Goal: Information Seeking & Learning: Understand process/instructions

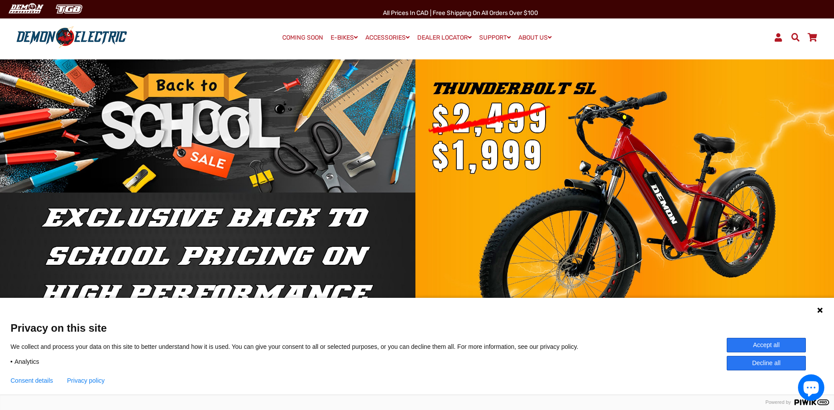
click at [759, 344] on button "Accept all" at bounding box center [766, 345] width 79 height 15
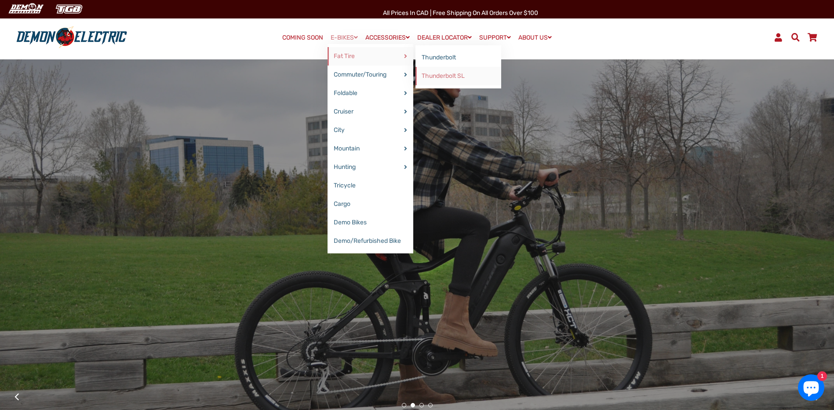
drag, startPoint x: 440, startPoint y: 55, endPoint x: 440, endPoint y: 67, distance: 12.3
click at [440, 55] on link "Thunderbolt" at bounding box center [459, 57] width 86 height 18
click at [440, 76] on link "Thunderbolt SL" at bounding box center [459, 76] width 86 height 18
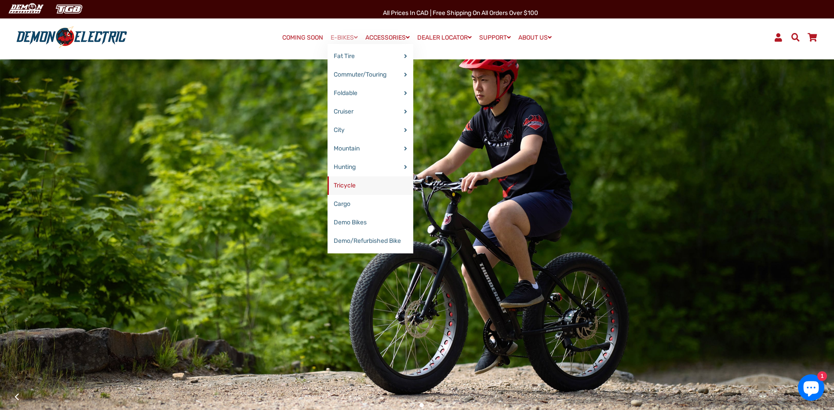
click at [362, 189] on link "Tricycle" at bounding box center [371, 185] width 86 height 18
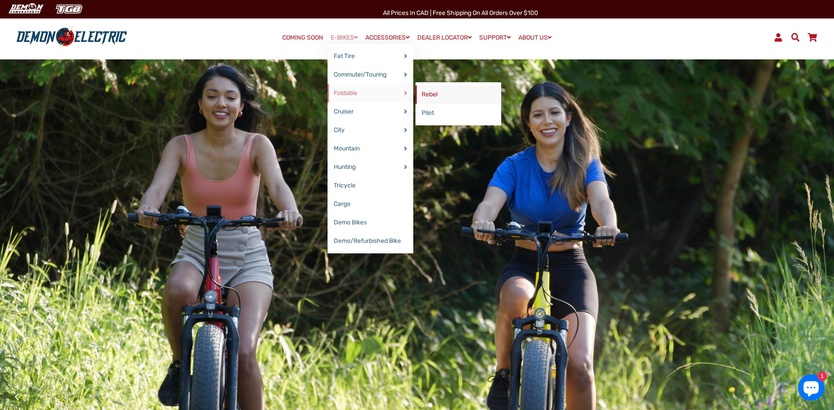
click at [423, 95] on link "Rebel" at bounding box center [459, 94] width 86 height 18
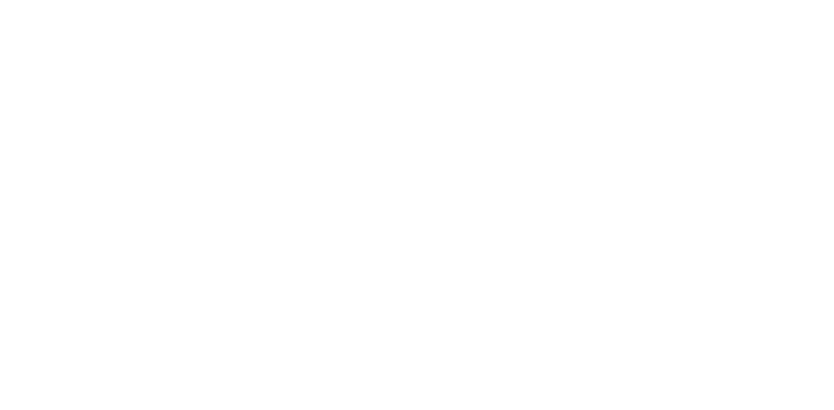
select select "******"
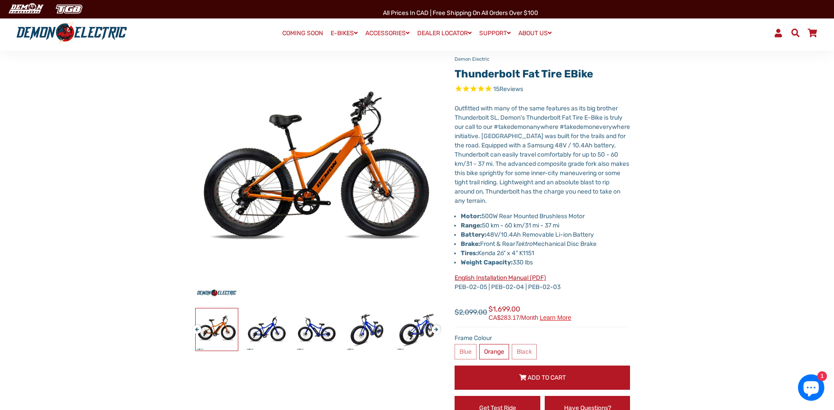
scroll to position [88, 0]
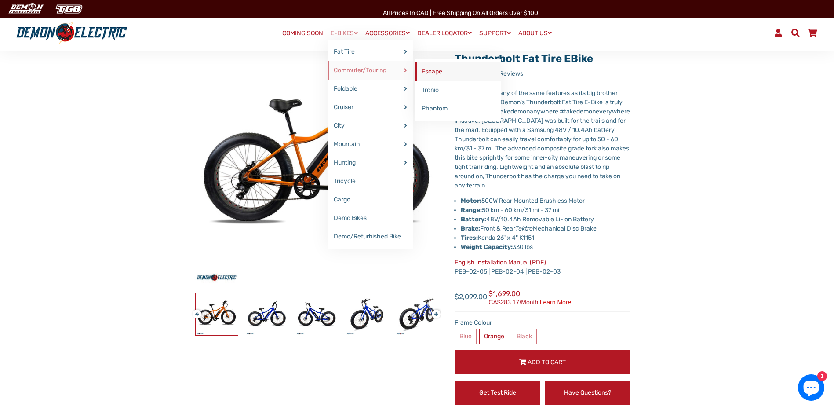
click at [420, 68] on link "Escape" at bounding box center [459, 71] width 86 height 18
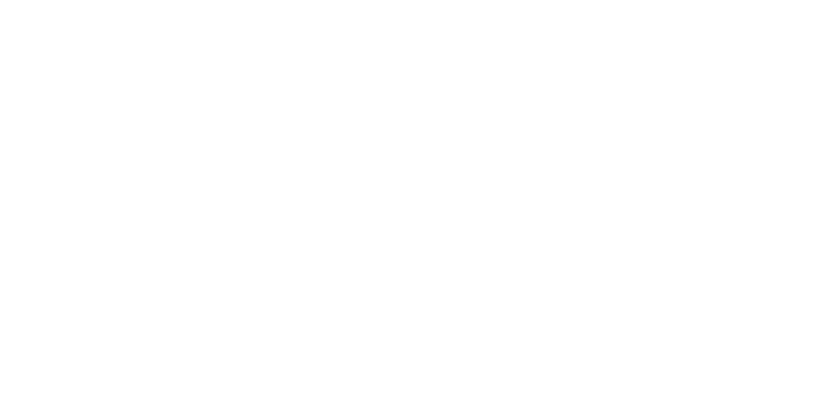
select select "******"
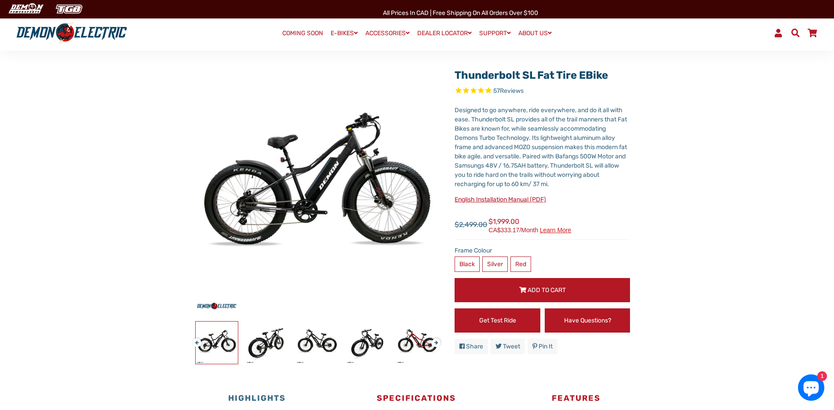
scroll to position [44, 0]
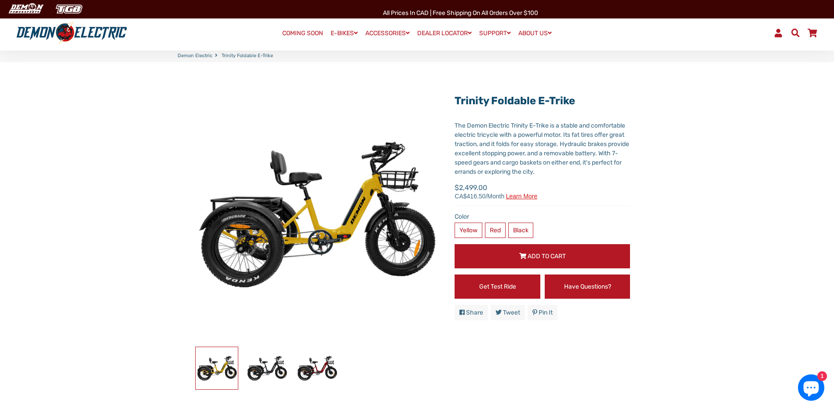
scroll to position [44, 0]
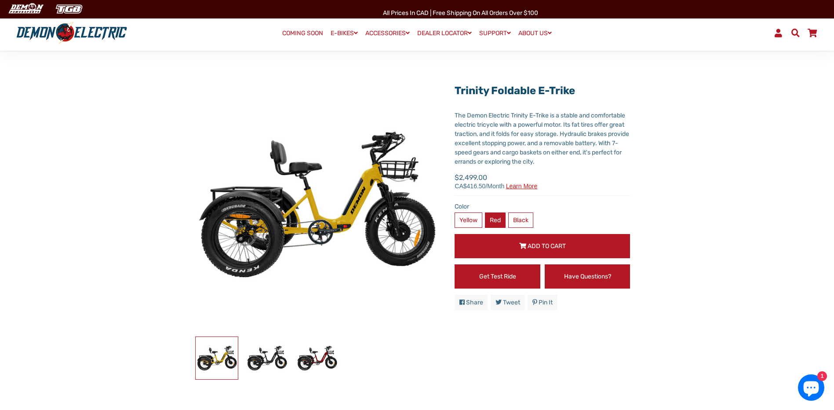
click at [493, 225] on label "Red" at bounding box center [495, 219] width 21 height 15
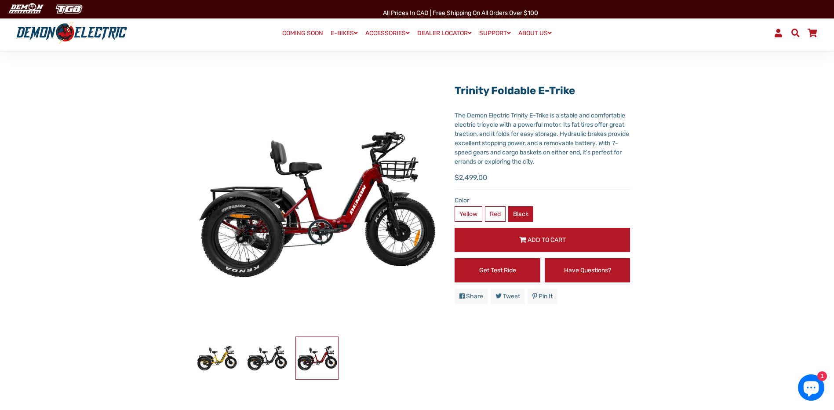
click at [519, 219] on label "Black" at bounding box center [520, 213] width 25 height 15
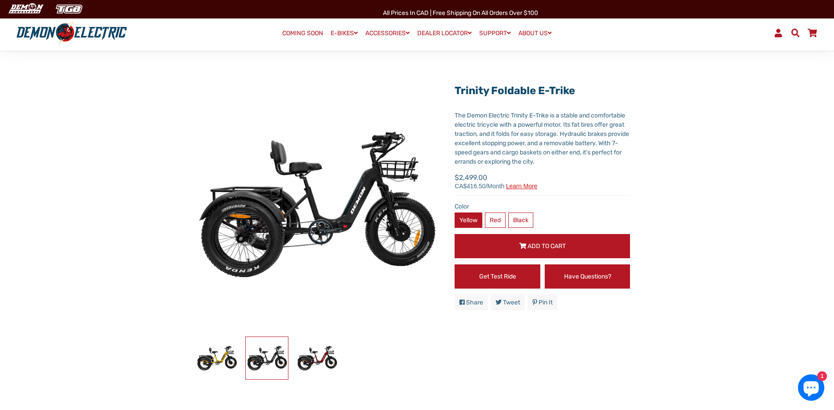
click at [476, 216] on label "Yellow" at bounding box center [469, 219] width 28 height 15
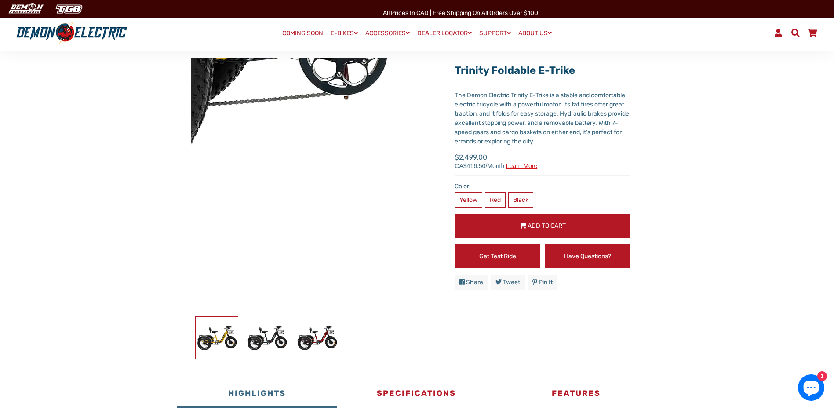
scroll to position [44, 0]
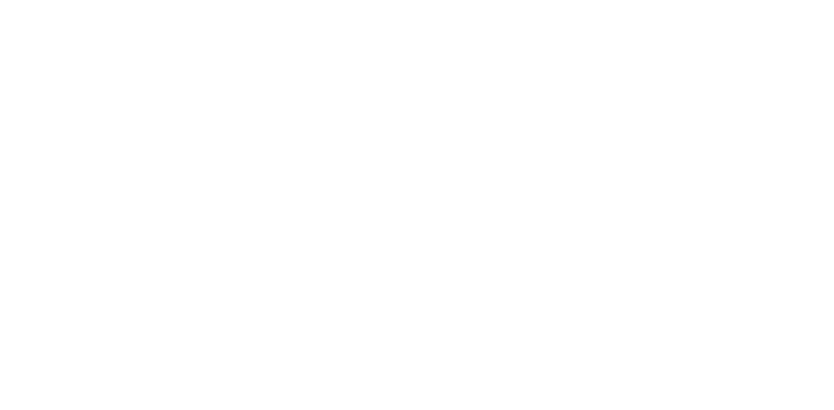
select select "******"
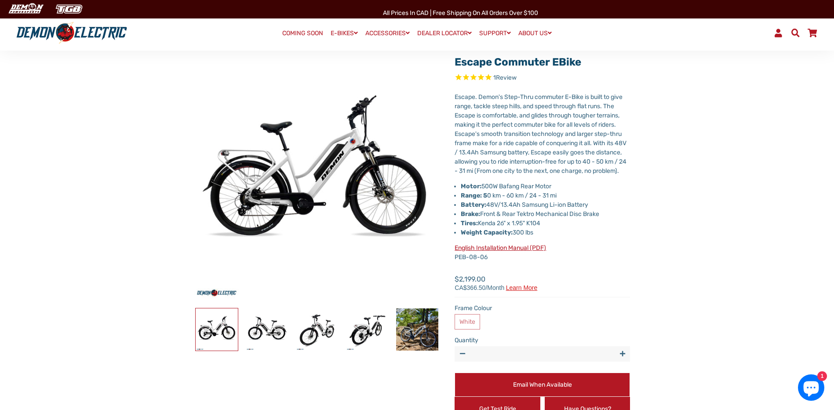
scroll to position [88, 0]
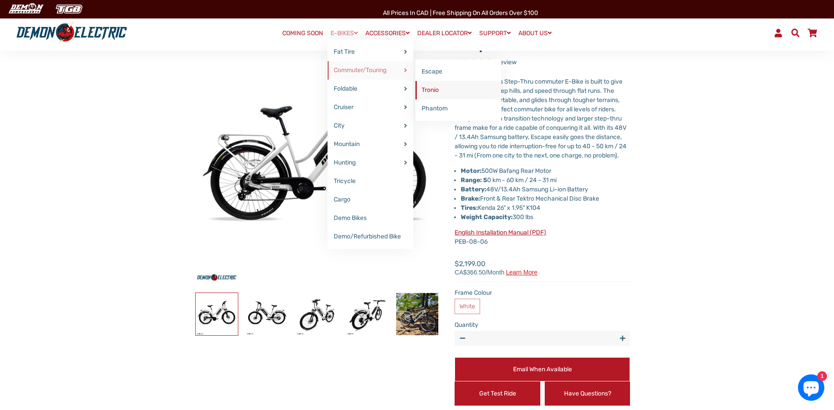
click at [430, 87] on link "Tronio" at bounding box center [459, 90] width 86 height 18
click at [424, 104] on link "Phantom" at bounding box center [459, 108] width 86 height 18
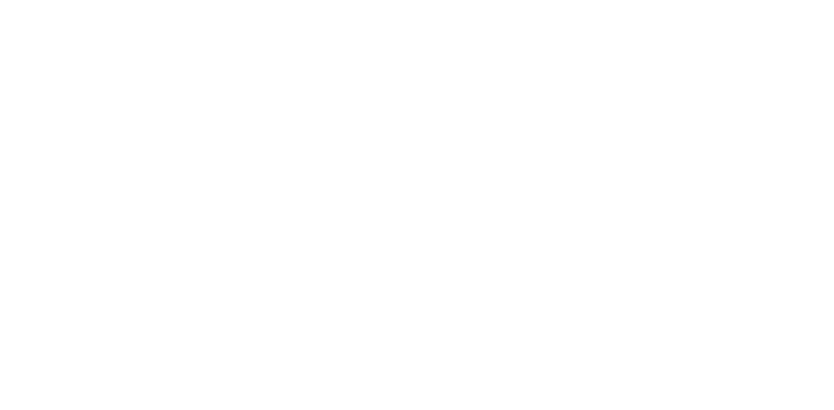
select select "******"
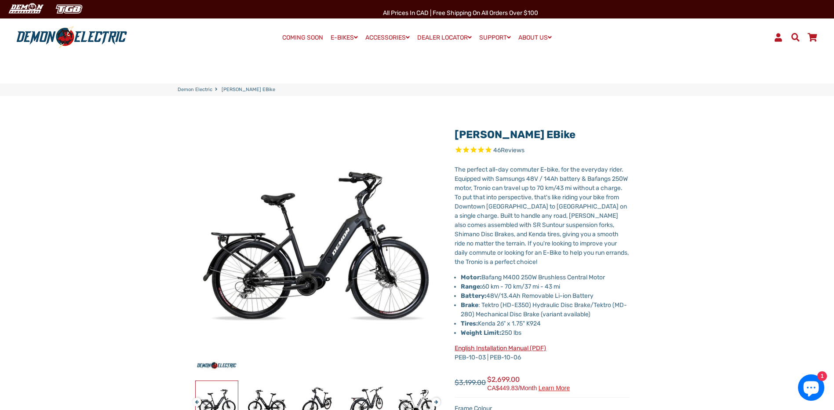
scroll to position [44, 0]
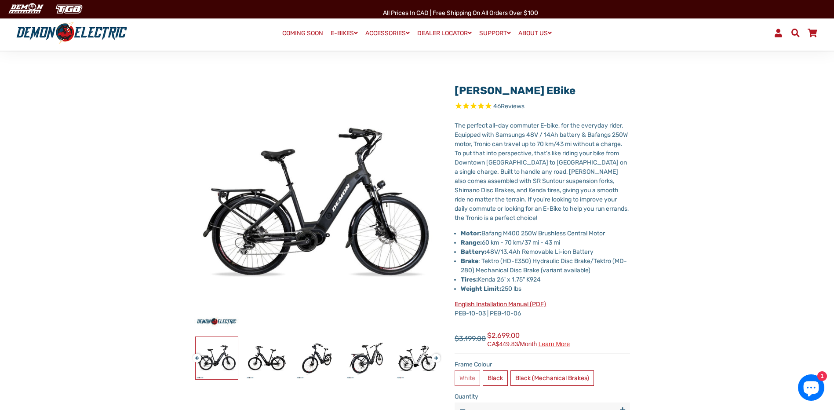
click at [485, 237] on li "Motor: Bafang M400 250W Brushless Central Motor" at bounding box center [545, 233] width 169 height 9
drag, startPoint x: 485, startPoint y: 237, endPoint x: 522, endPoint y: 233, distance: 37.2
click at [522, 233] on li "Motor: Bafang M400 250W Brushless Central Motor" at bounding box center [545, 233] width 169 height 9
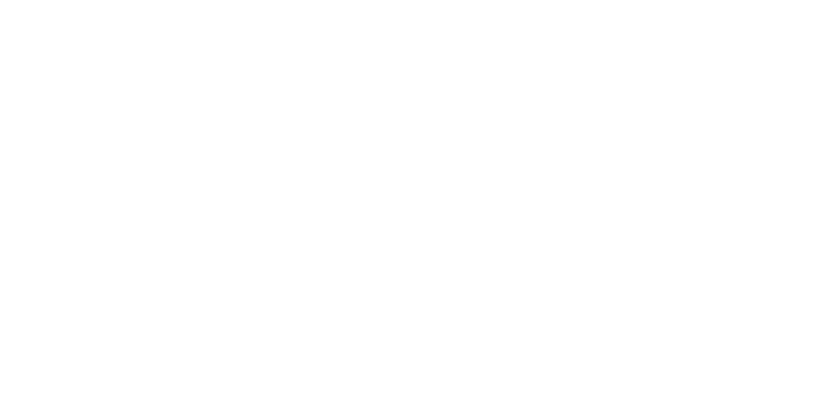
select select "******"
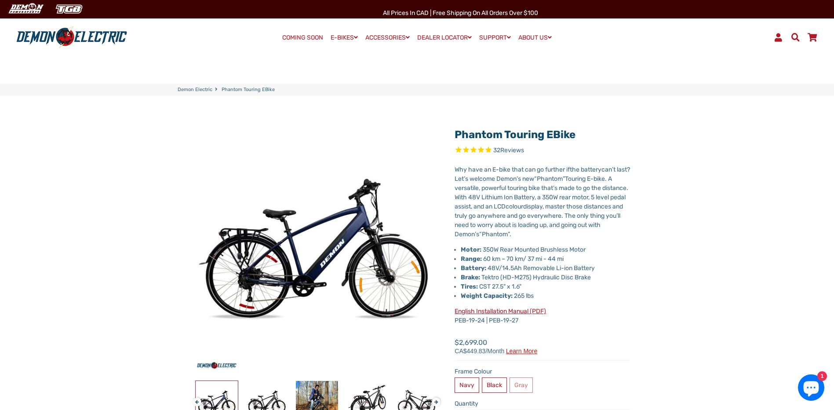
scroll to position [44, 0]
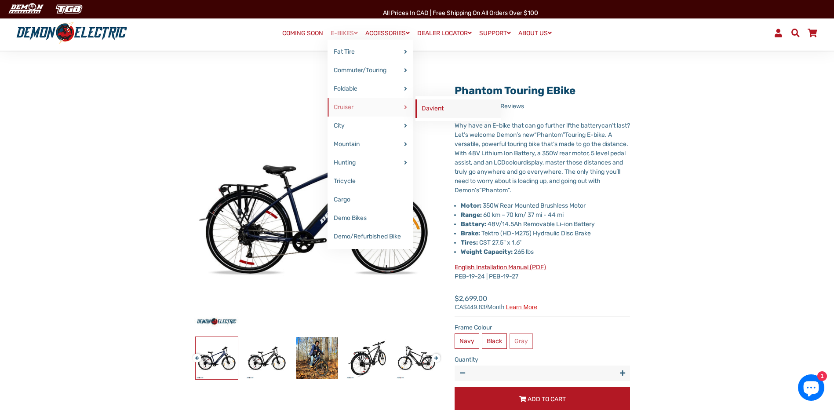
click at [427, 103] on link "Davient" at bounding box center [459, 108] width 86 height 18
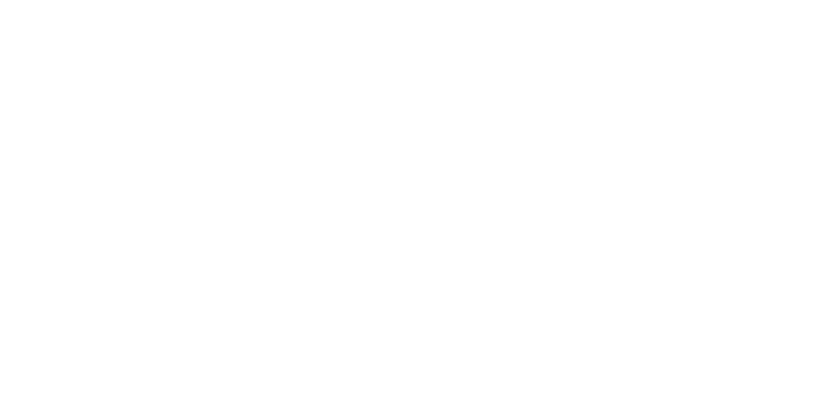
select select "******"
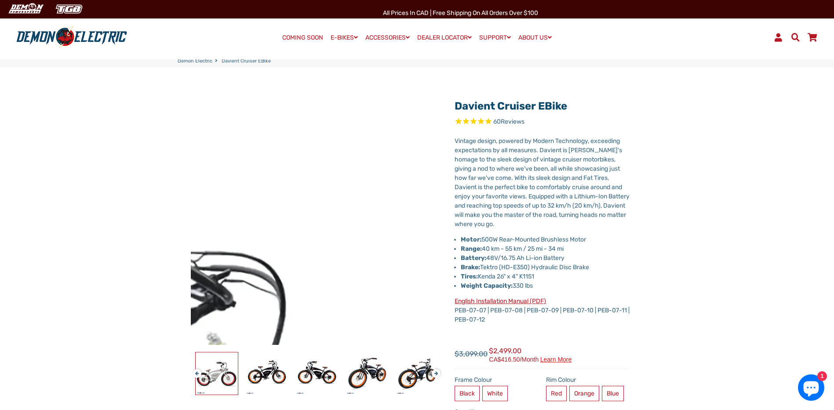
scroll to position [44, 0]
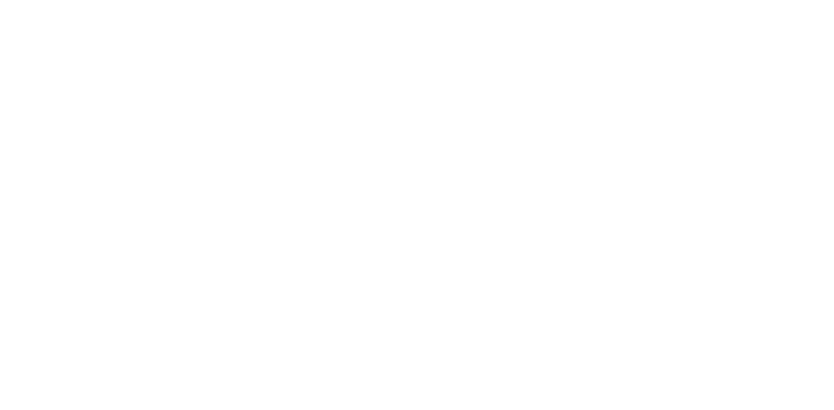
select select "******"
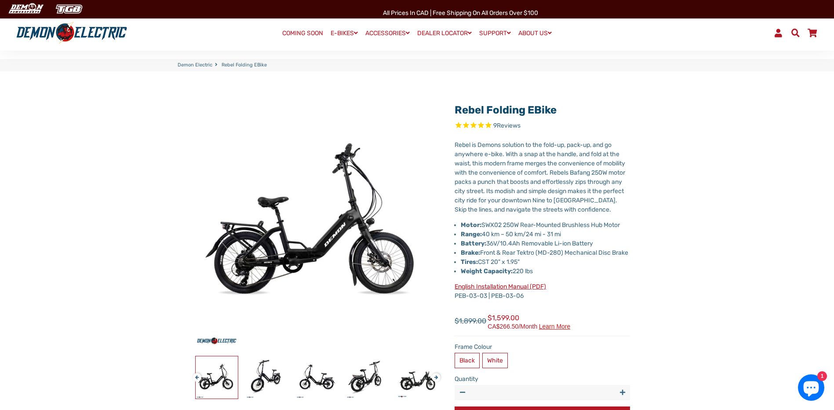
scroll to position [44, 0]
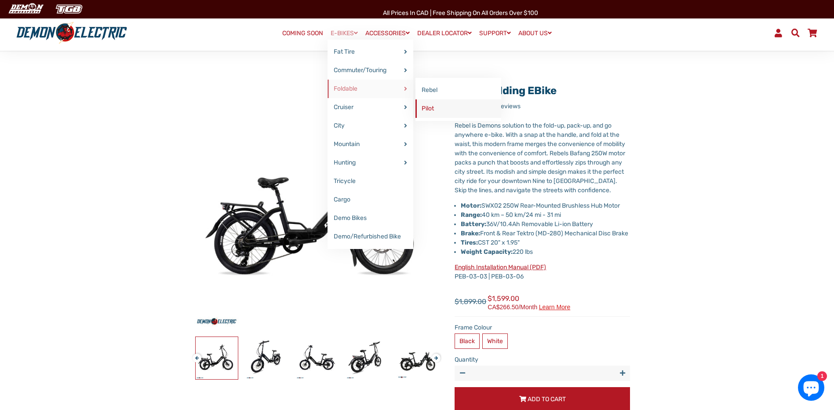
click at [426, 112] on link "Pilot" at bounding box center [459, 108] width 86 height 18
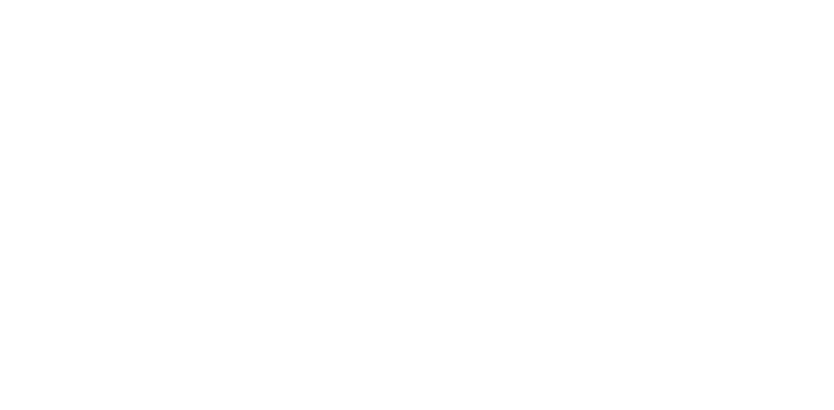
select select "******"
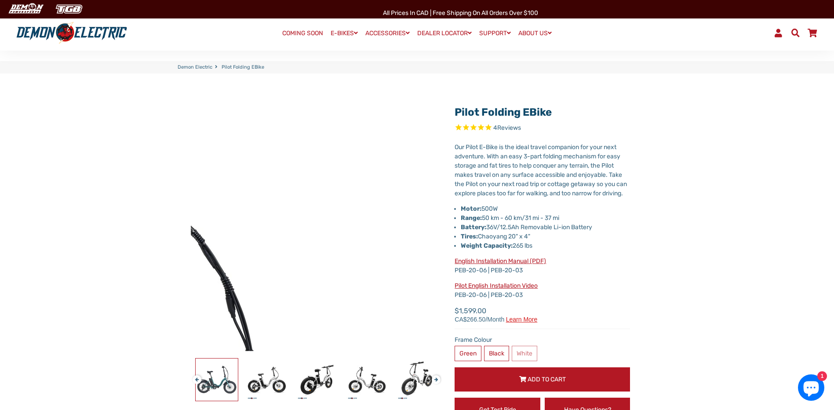
scroll to position [44, 0]
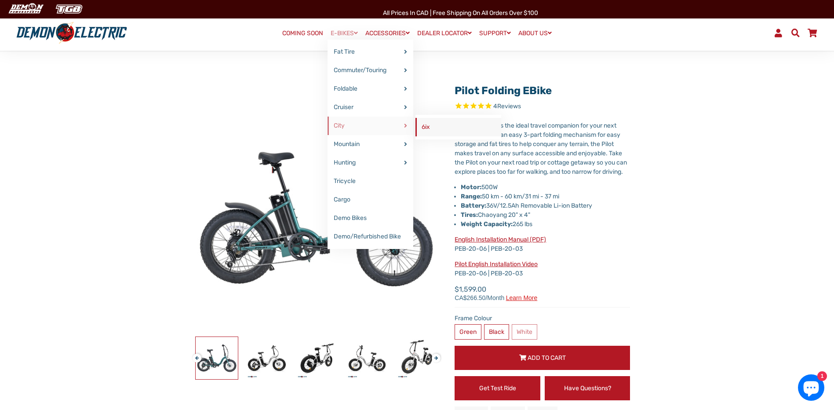
click at [427, 130] on link "6ix" at bounding box center [459, 127] width 86 height 18
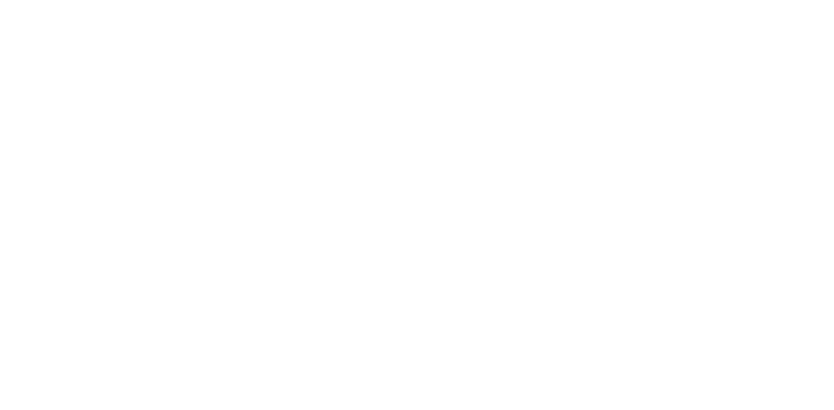
select select "******"
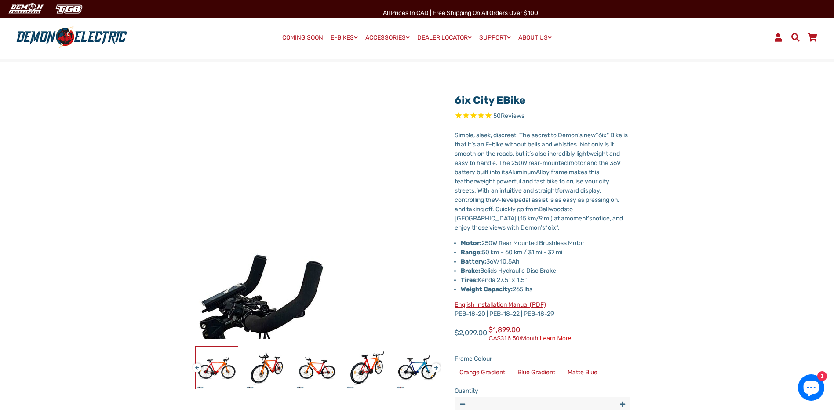
scroll to position [88, 0]
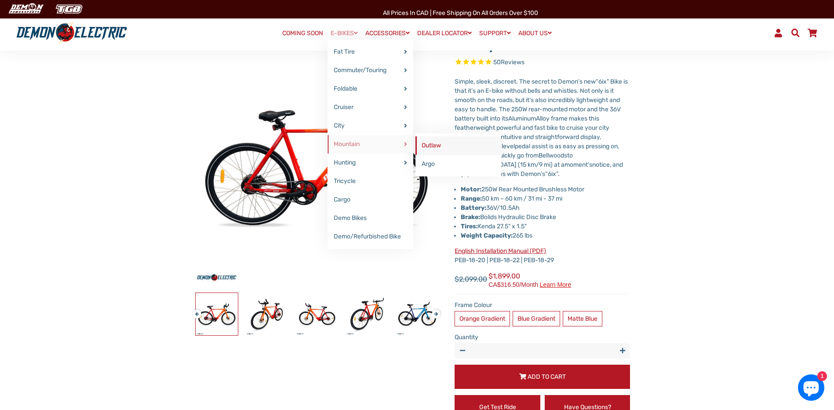
click at [434, 146] on link "Outlaw" at bounding box center [459, 145] width 86 height 18
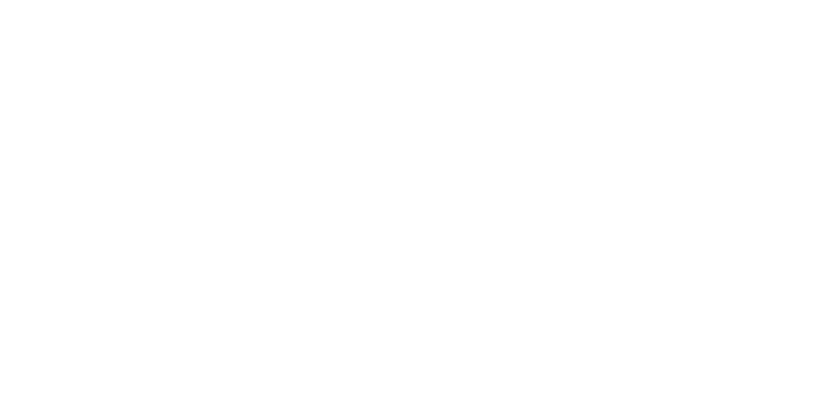
select select "******"
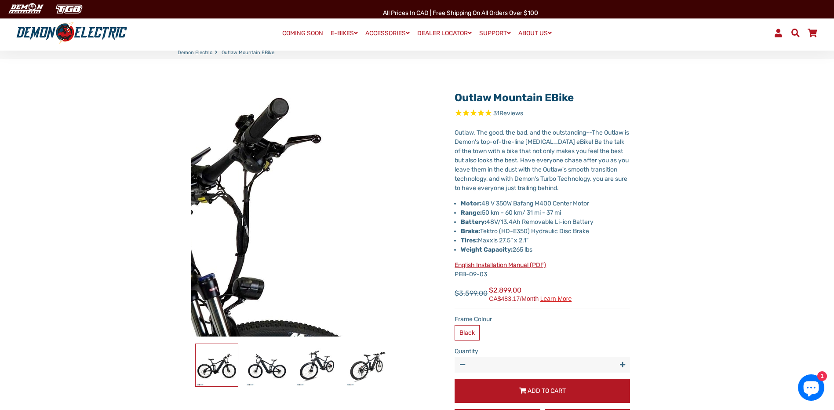
scroll to position [88, 0]
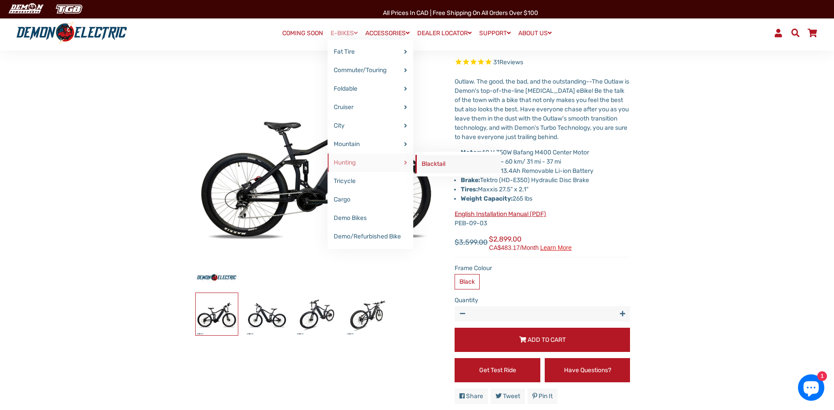
click at [437, 161] on link "Blacktail" at bounding box center [459, 164] width 86 height 18
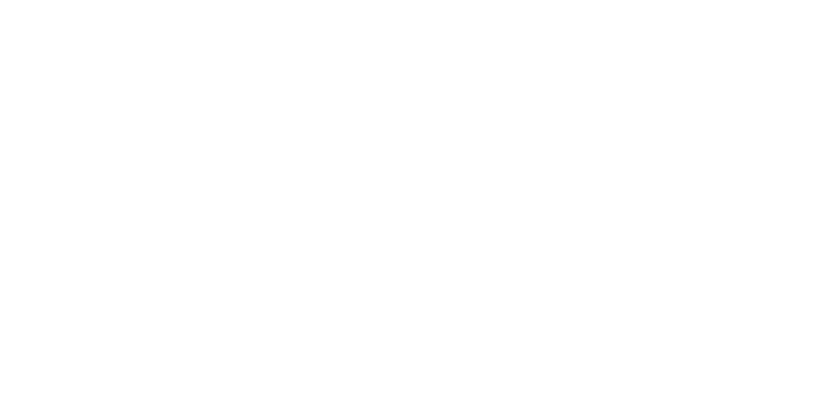
select select "******"
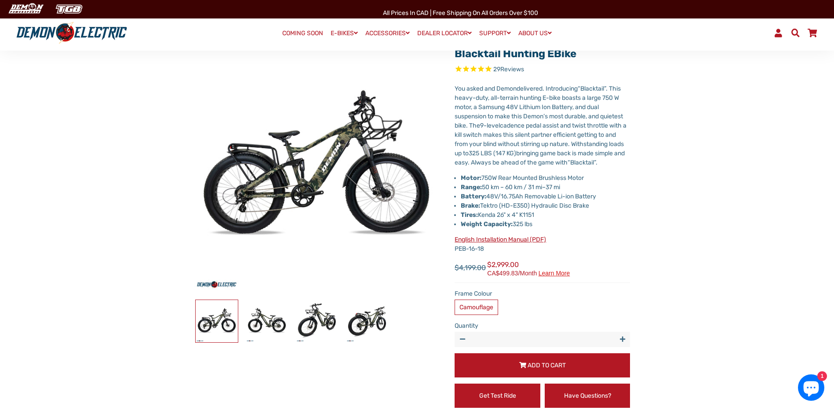
scroll to position [88, 0]
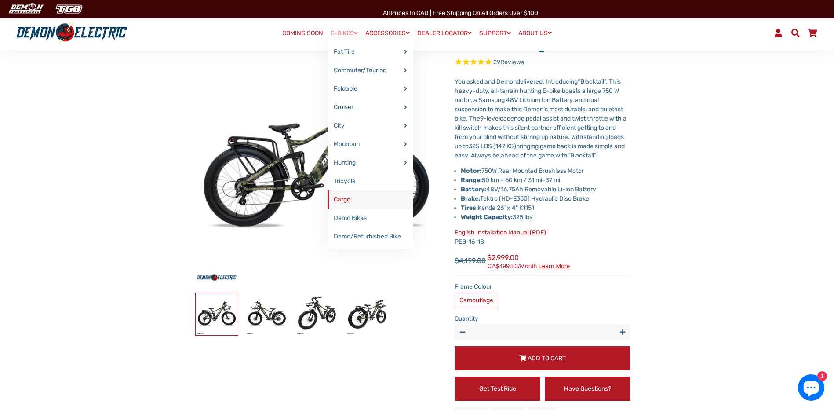
click at [371, 201] on link "Cargo" at bounding box center [371, 199] width 86 height 18
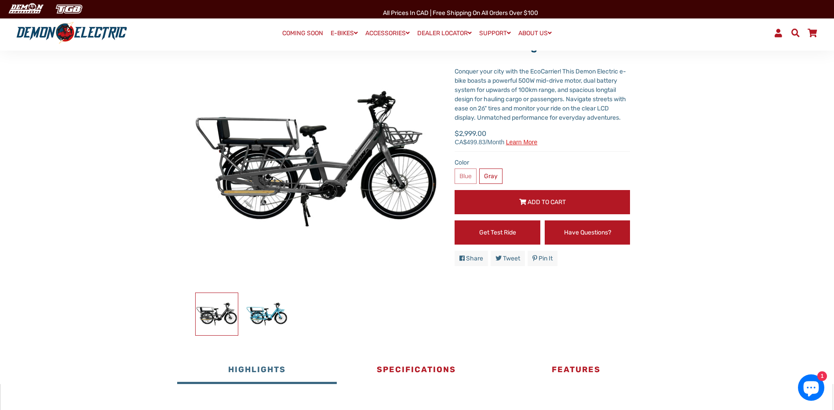
scroll to position [44, 0]
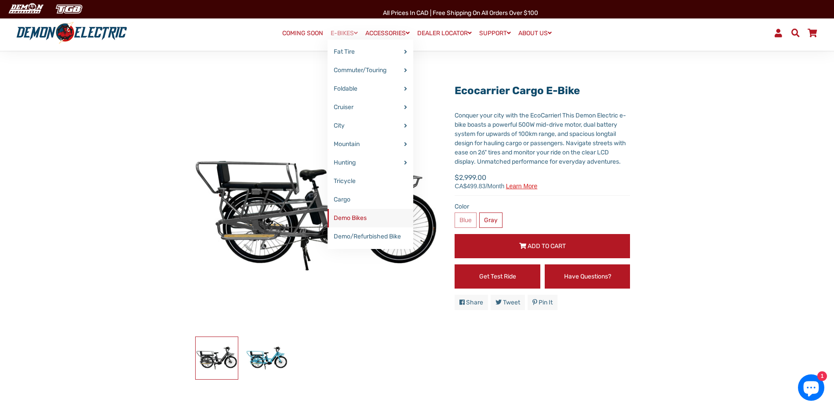
click at [355, 217] on link "Demo Bikes" at bounding box center [371, 218] width 86 height 18
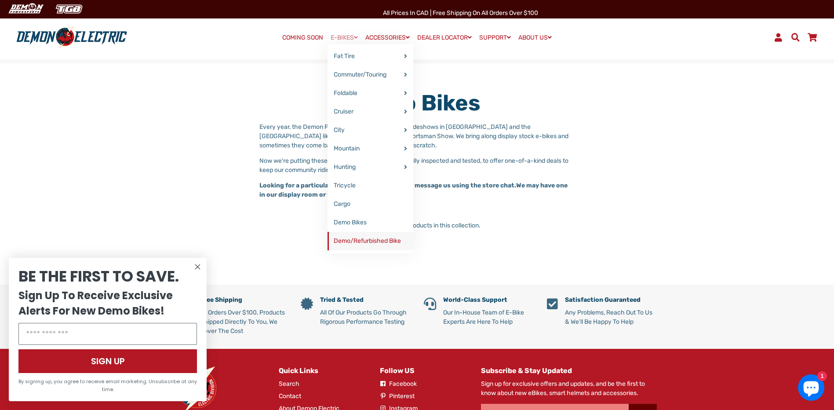
click at [365, 242] on link "Demo/Refurbished Bike" at bounding box center [371, 241] width 86 height 18
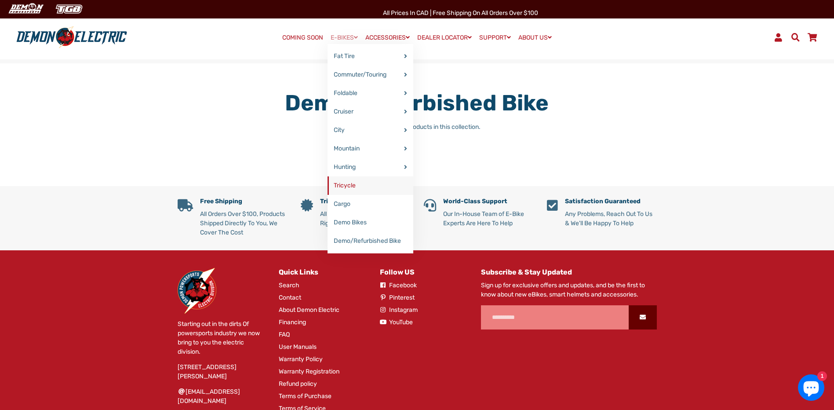
click at [358, 182] on link "Tricycle" at bounding box center [371, 185] width 86 height 18
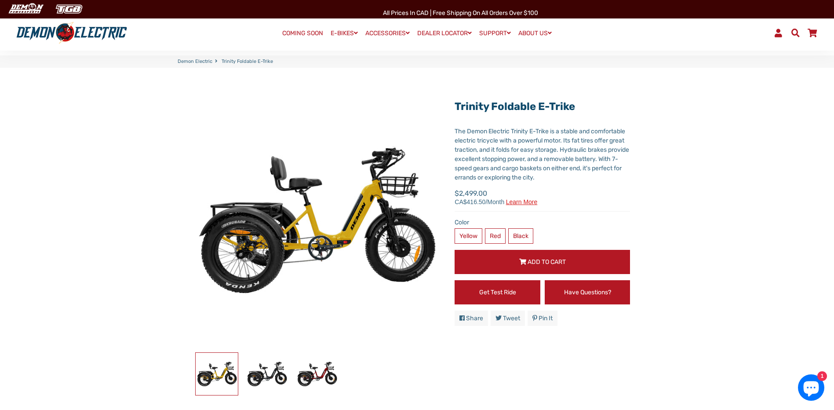
scroll to position [44, 0]
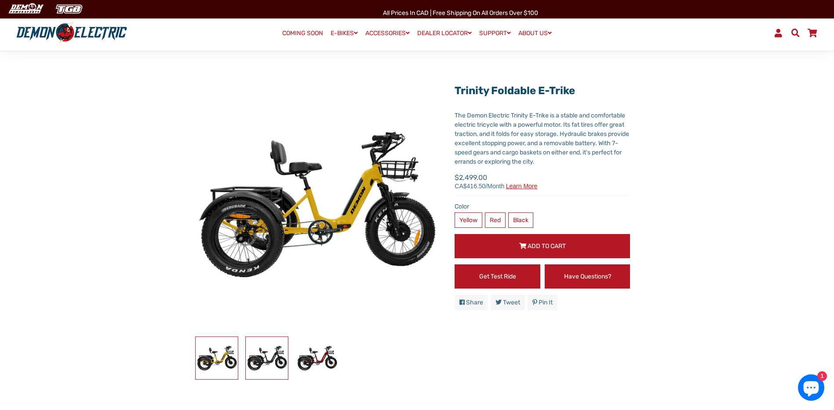
click at [264, 358] on img at bounding box center [267, 358] width 42 height 42
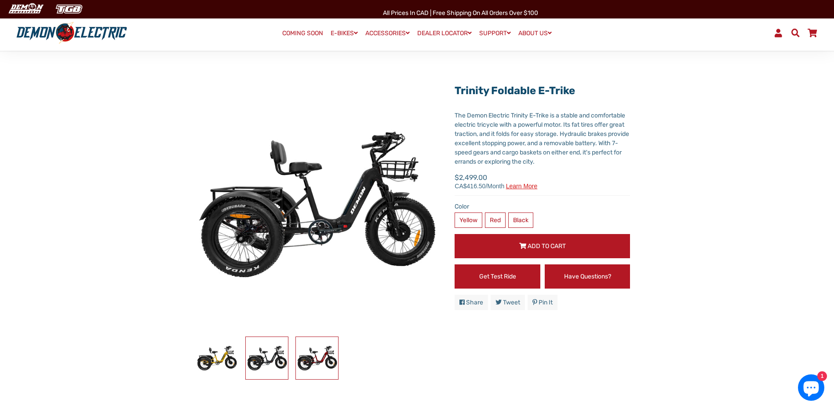
click at [314, 360] on img at bounding box center [317, 358] width 42 height 42
click at [285, 372] on img at bounding box center [267, 358] width 42 height 42
click at [216, 366] on img at bounding box center [217, 358] width 42 height 42
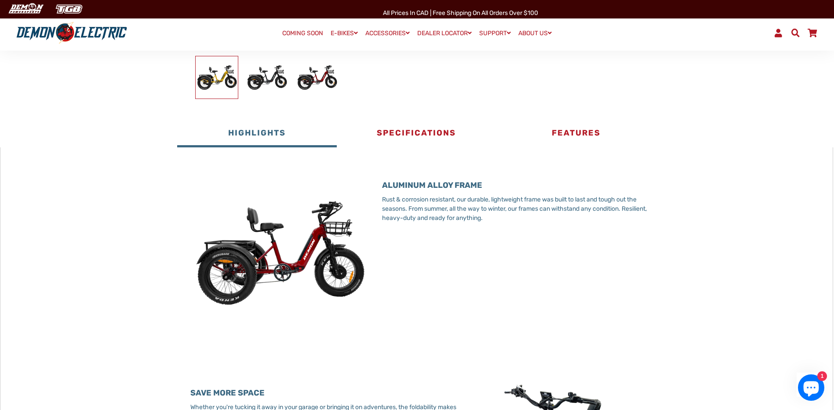
scroll to position [264, 0]
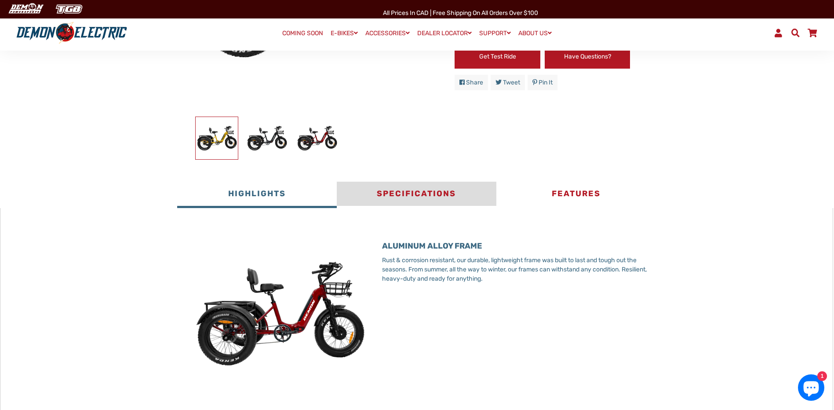
click at [394, 195] on button "Specifications" at bounding box center [417, 195] width 160 height 26
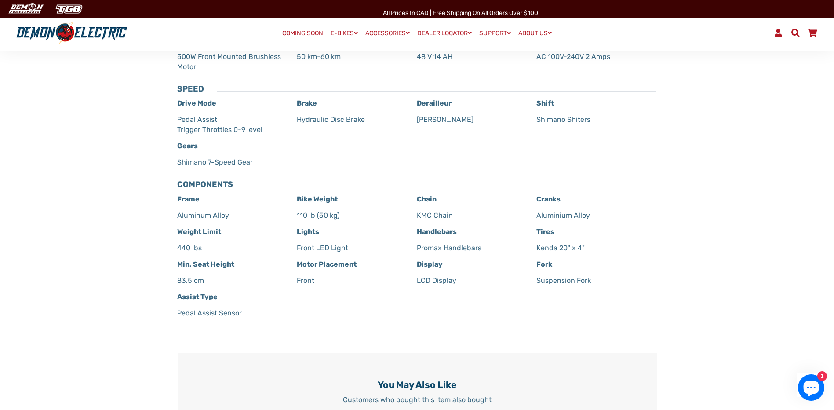
scroll to position [484, 0]
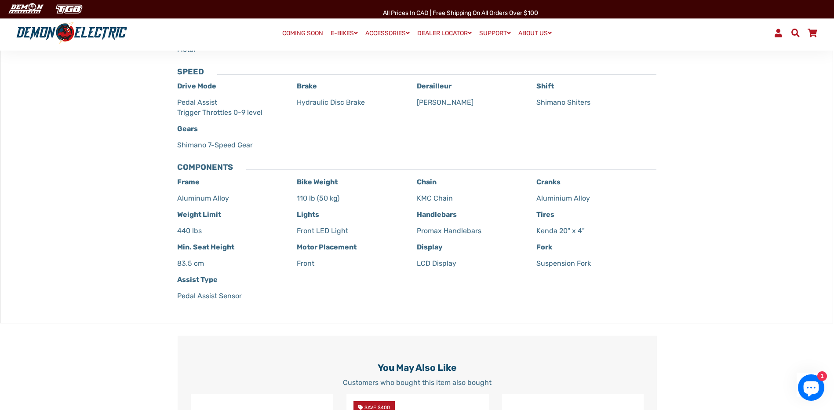
click at [558, 228] on p "Kenda 20" x 4"" at bounding box center [592, 231] width 110 height 10
drag, startPoint x: 558, startPoint y: 228, endPoint x: 587, endPoint y: 242, distance: 31.9
click at [587, 242] on p "Fork" at bounding box center [592, 247] width 110 height 10
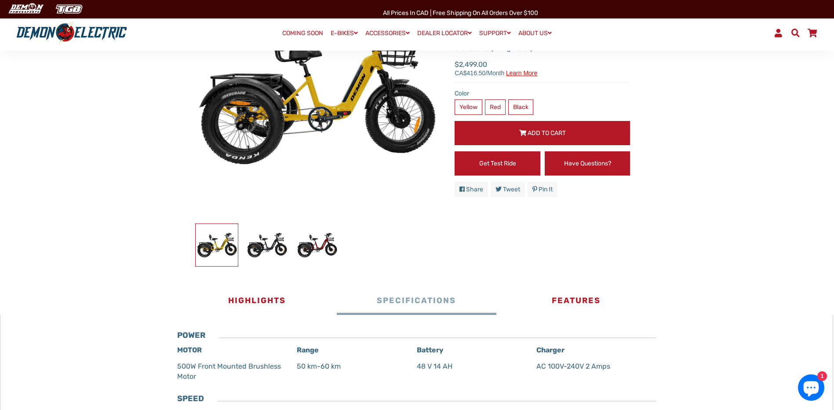
scroll to position [0, 0]
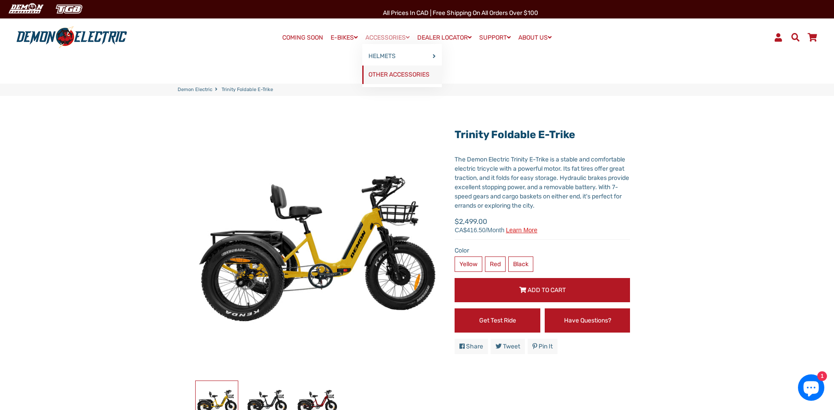
click at [392, 75] on link "OTHER ACCESSORIES" at bounding box center [402, 75] width 80 height 18
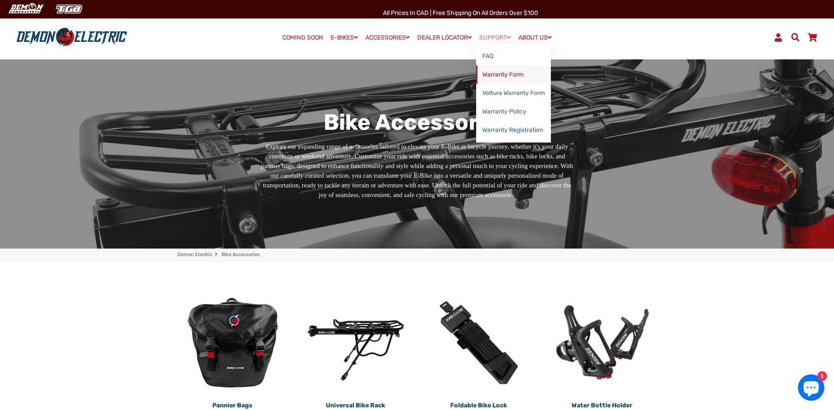
click at [500, 73] on link "Warranty Form" at bounding box center [513, 75] width 75 height 18
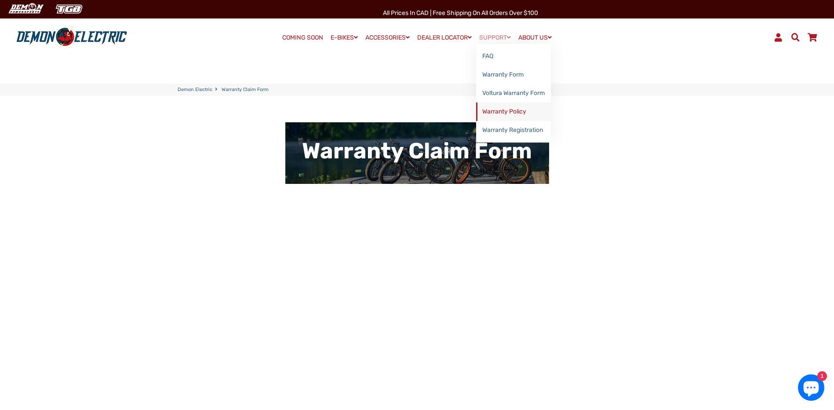
click at [504, 109] on link "Warranty Policy" at bounding box center [513, 111] width 75 height 18
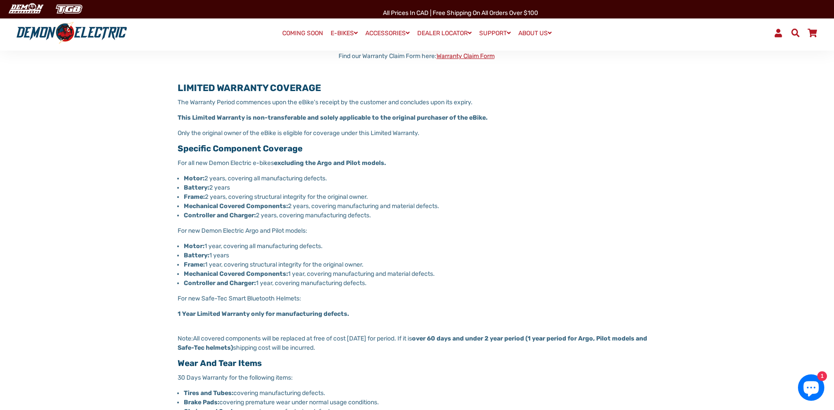
scroll to position [264, 0]
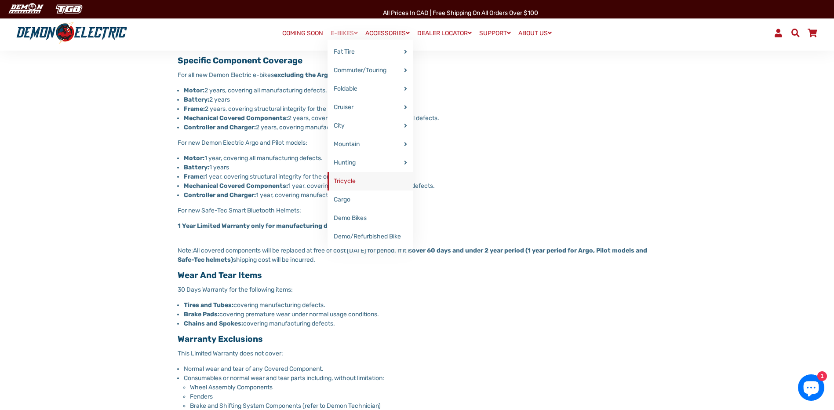
click at [355, 181] on link "Tricycle" at bounding box center [371, 181] width 86 height 18
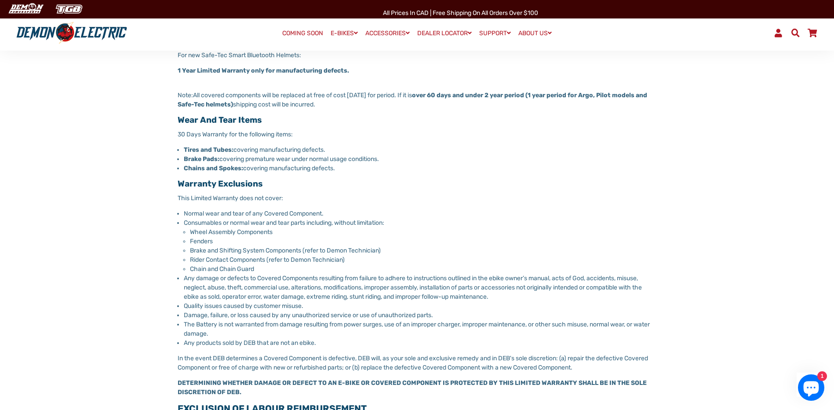
scroll to position [440, 0]
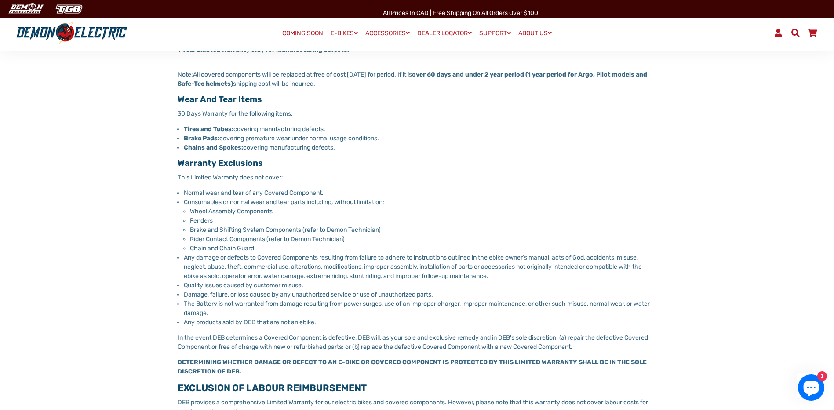
drag, startPoint x: 190, startPoint y: 102, endPoint x: 351, endPoint y: 150, distance: 168.8
click at [352, 149] on div "Warranty Policy DEMON ELECTRIC LIMITED WARRANTY TERMS PD International Last upd…" at bounding box center [417, 236] width 506 height 1109
click at [351, 150] on li "Chains and Spokes: covering manufacturing defects." at bounding box center [420, 147] width 473 height 9
drag, startPoint x: 353, startPoint y: 149, endPoint x: 176, endPoint y: 102, distance: 182.6
click at [176, 102] on div "Warranty Policy DEMON ELECTRIC LIMITED WARRANTY TERMS PD International Last upd…" at bounding box center [417, 236] width 506 height 1109
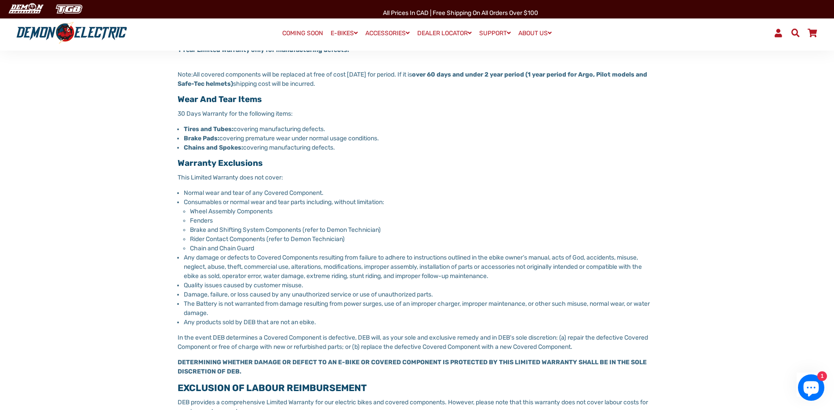
drag, startPoint x: 176, startPoint y: 102, endPoint x: 213, endPoint y: 124, distance: 43.0
click at [214, 124] on div "DEMON ELECTRIC LIMITED WARRANTY TERMS PD International Last updated [DATE] This…" at bounding box center [417, 245] width 479 height 1061
drag, startPoint x: 172, startPoint y: 102, endPoint x: 341, endPoint y: 147, distance: 175.1
click at [341, 147] on div "Warranty Policy DEMON ELECTRIC LIMITED WARRANTY TERMS PD International Last upd…" at bounding box center [417, 236] width 506 height 1109
click at [342, 147] on li "Chains and Spokes: covering manufacturing defects." at bounding box center [420, 147] width 473 height 9
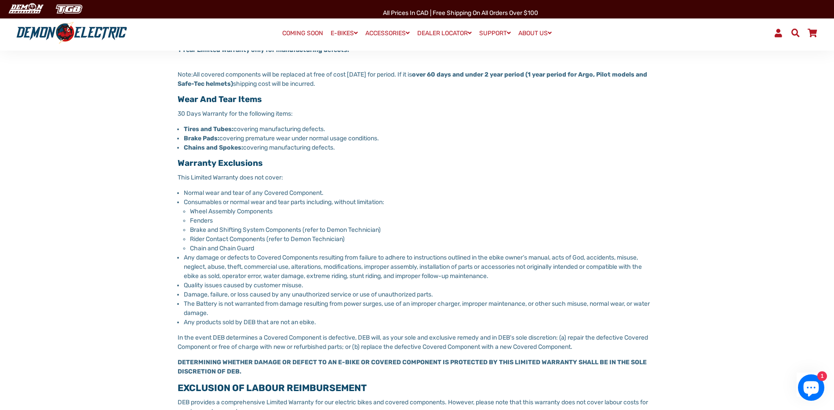
click at [342, 148] on li "Chains and Spokes: covering manufacturing defects." at bounding box center [420, 147] width 473 height 9
click at [343, 148] on li "Chains and Spokes: covering manufacturing defects." at bounding box center [420, 147] width 473 height 9
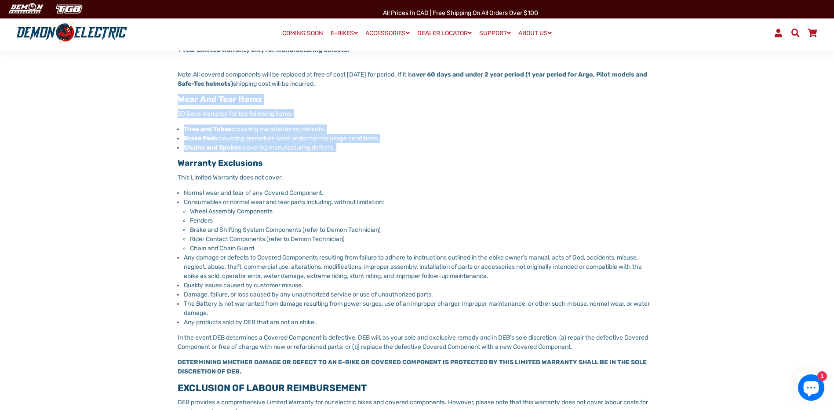
drag, startPoint x: 342, startPoint y: 148, endPoint x: 182, endPoint y: 101, distance: 167.3
click at [182, 101] on div "DEMON ELECTRIC LIMITED WARRANTY TERMS PD International Last updated [DATE] This…" at bounding box center [417, 245] width 479 height 1061
drag, startPoint x: 182, startPoint y: 101, endPoint x: 168, endPoint y: 136, distance: 38.1
click at [168, 136] on div "Warranty Policy DEMON ELECTRIC LIMITED WARRANTY TERMS PD International Last upd…" at bounding box center [417, 236] width 506 height 1109
click at [171, 137] on div "Warranty Policy DEMON ELECTRIC LIMITED WARRANTY TERMS PD International Last upd…" at bounding box center [417, 236] width 506 height 1109
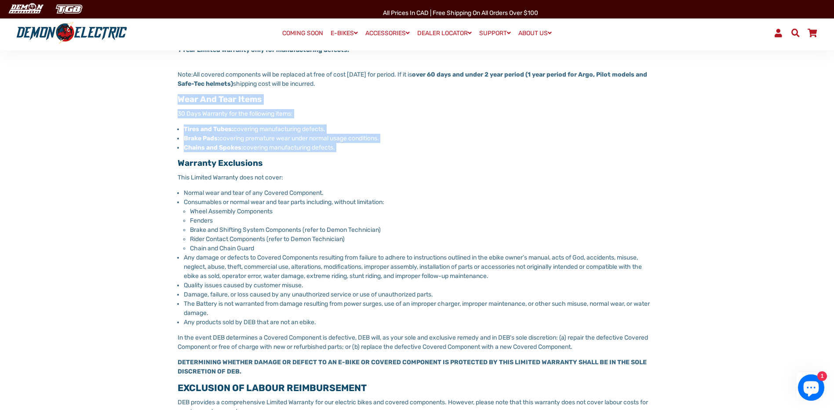
click at [154, 128] on main "Warranty Policy DEMON ELECTRIC LIMITED WARRANTY TERMS PD International Last upd…" at bounding box center [417, 240] width 834 height 1168
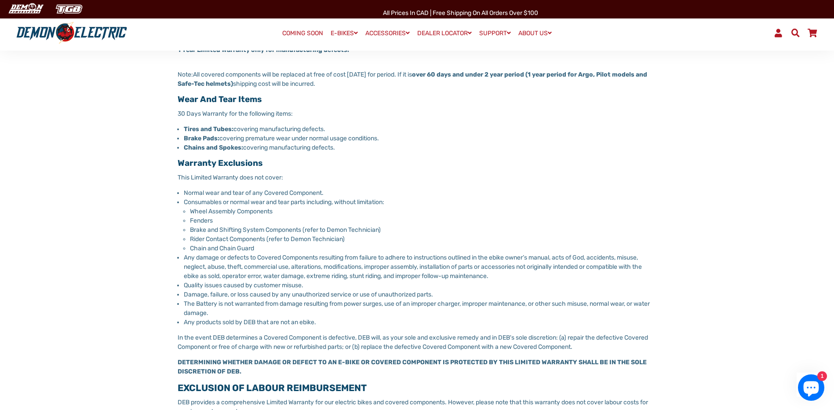
click at [380, 168] on h3 "Warranty Exclusions" at bounding box center [417, 163] width 479 height 10
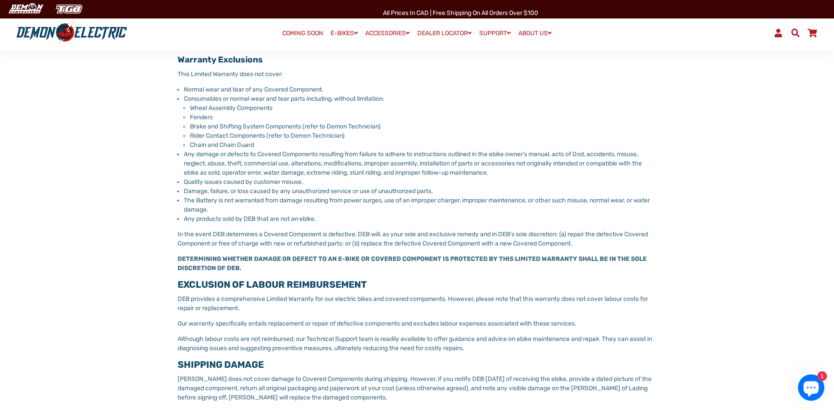
scroll to position [528, 0]
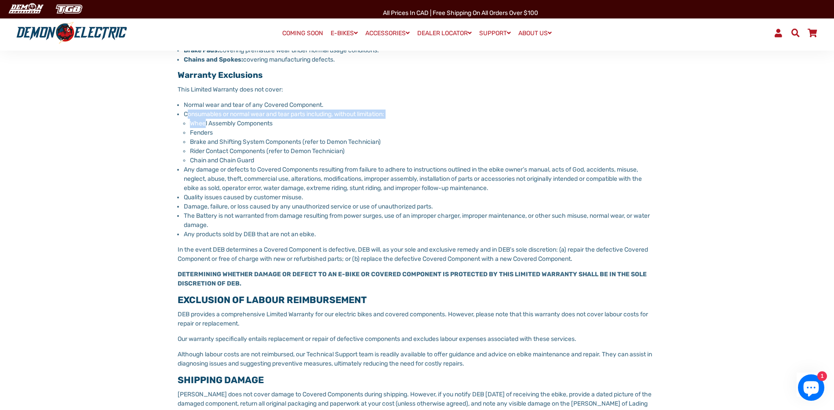
drag, startPoint x: 187, startPoint y: 110, endPoint x: 203, endPoint y: 125, distance: 21.8
click at [204, 125] on ul "Normal wear and tear of any Covered Component. Consumables or normal wear and t…" at bounding box center [420, 169] width 473 height 139
drag, startPoint x: 203, startPoint y: 125, endPoint x: 201, endPoint y: 131, distance: 6.4
click at [201, 131] on span "Fenders" at bounding box center [201, 132] width 23 height 7
click at [198, 135] on span "Fenders" at bounding box center [201, 132] width 23 height 7
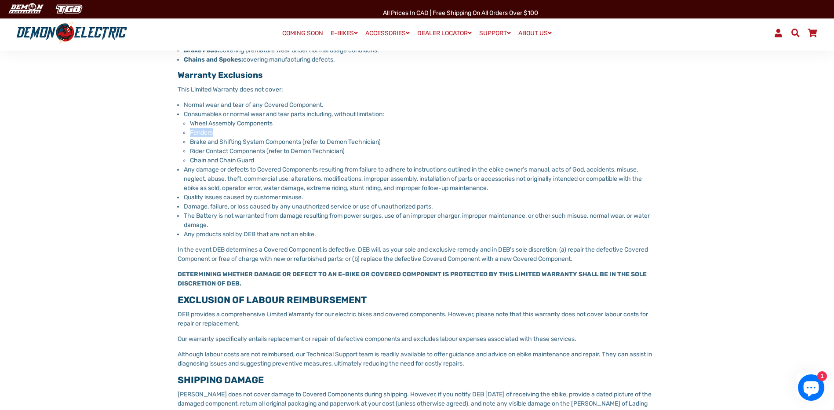
click at [198, 135] on span "Fenders" at bounding box center [201, 132] width 23 height 7
drag, startPoint x: 198, startPoint y: 135, endPoint x: 201, endPoint y: 153, distance: 18.6
click at [201, 153] on span "Rider Contact Components (refer to Demon Technician)" at bounding box center [267, 150] width 155 height 7
click at [197, 161] on span "Chain and Chain Guard" at bounding box center [222, 160] width 64 height 7
drag, startPoint x: 197, startPoint y: 161, endPoint x: 234, endPoint y: 155, distance: 37.9
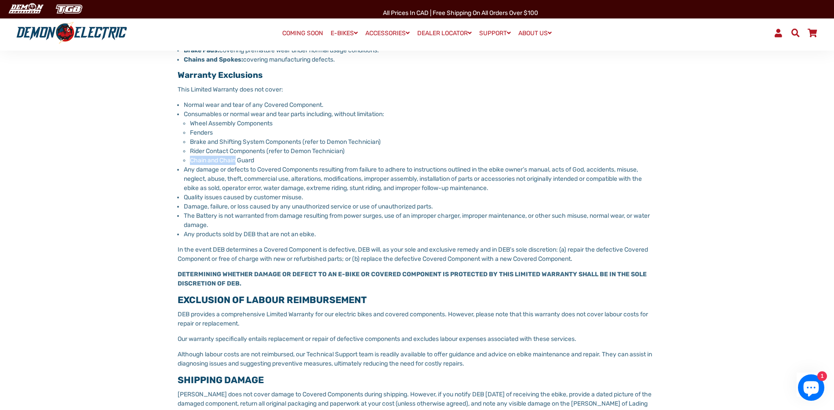
click at [234, 156] on li "Chain and Chain Guard" at bounding box center [423, 160] width 467 height 9
drag, startPoint x: 234, startPoint y: 155, endPoint x: 259, endPoint y: 175, distance: 31.6
click at [259, 175] on span "Any damage or defects to Covered Components resulting from failure to adhere to…" at bounding box center [413, 179] width 458 height 26
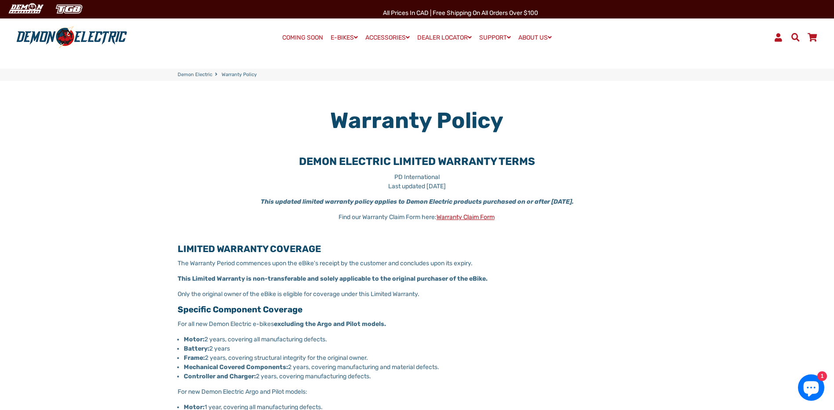
scroll to position [0, 0]
